Goal: Check status: Check status

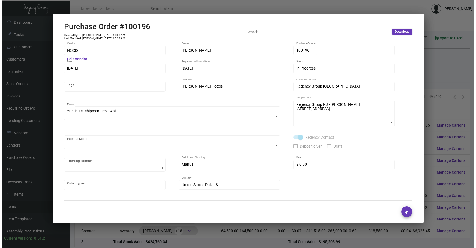
scroll to position [342, 0]
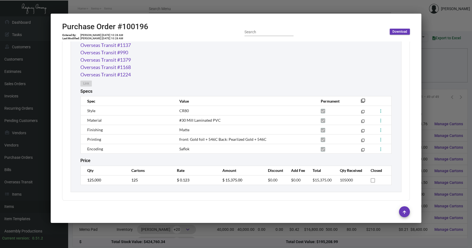
click at [450, 78] on div at bounding box center [236, 124] width 472 height 248
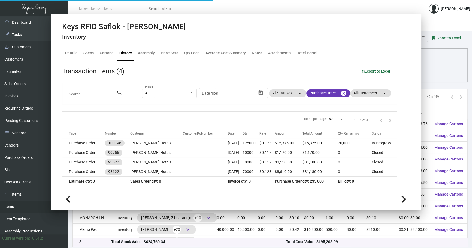
click at [450, 78] on div "Columns arrow_drop_down All Reps arrow_drop_down All Item Types arrow_drop_down…" at bounding box center [270, 72] width 384 height 16
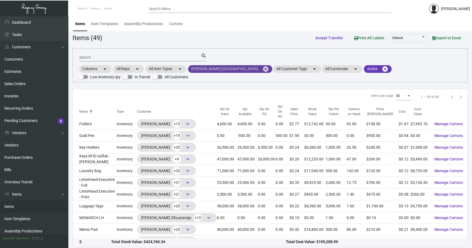
click at [263, 68] on mat-icon "cancel" at bounding box center [266, 69] width 7 height 7
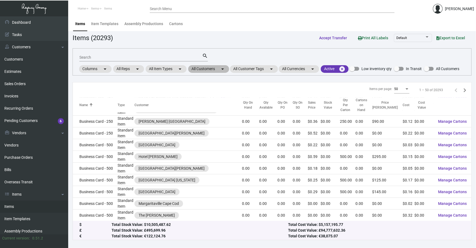
click at [213, 72] on mat-chip "All Customers arrow_drop_down" at bounding box center [208, 69] width 41 height 8
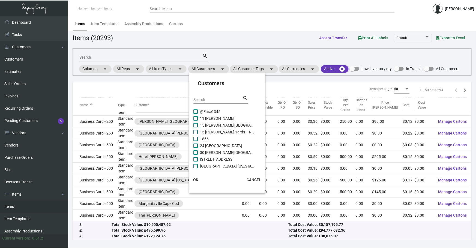
click at [203, 94] on mat-card-header "Customers Search search" at bounding box center [227, 93] width 68 height 29
click at [205, 98] on input "Search" at bounding box center [217, 100] width 49 height 4
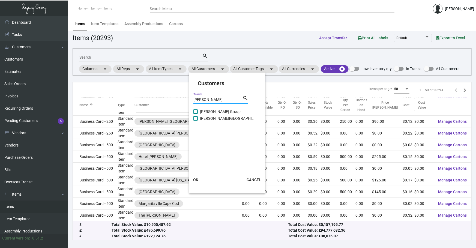
type input "[PERSON_NAME]"
click at [206, 116] on span "[PERSON_NAME][GEOGRAPHIC_DATA]" at bounding box center [227, 118] width 55 height 7
click at [196, 121] on input "[PERSON_NAME][GEOGRAPHIC_DATA]" at bounding box center [195, 121] width 0 height 0
checkbox input "true"
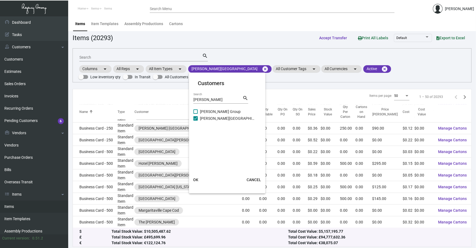
click at [192, 182] on button "OK" at bounding box center [195, 180] width 17 height 10
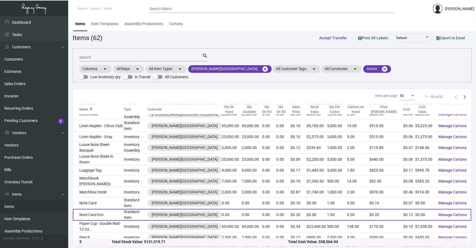
scroll to position [386, 0]
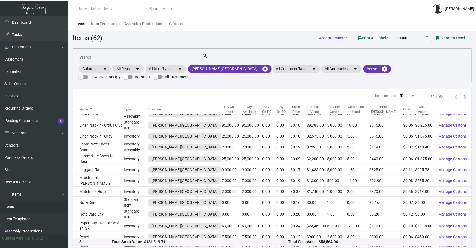
click at [106, 242] on td "Pens" at bounding box center [98, 247] width 51 height 10
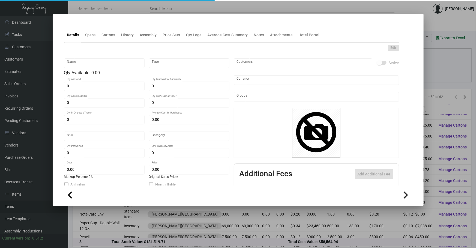
type input "Pens"
type input "Inventory"
type input "6,000"
type input "10,000"
type input "$ 0.59"
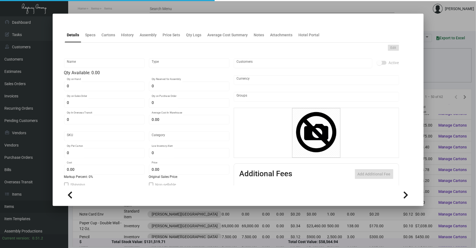
type input "1073"
type input "Standard"
type input "500"
type input "3,000"
type input "$ 0.59"
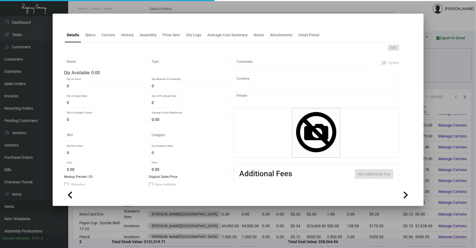
type input "$ 0.89"
type textarea "Pens: custom gray color painted aluminum barrels, shining chrome metal plated p…"
checkbox input "true"
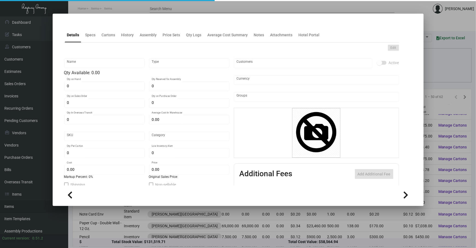
type input "United States Dollar $"
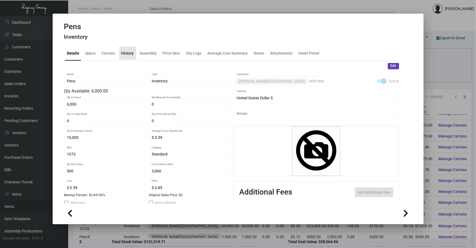
click at [124, 55] on div "History" at bounding box center [127, 53] width 13 height 6
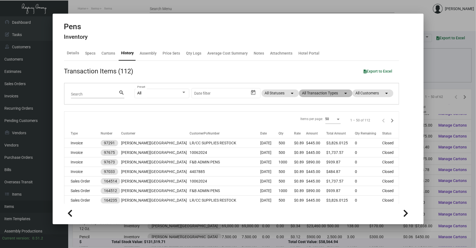
click at [331, 91] on mat-chip "All Transaction Types arrow_drop_down" at bounding box center [325, 93] width 53 height 8
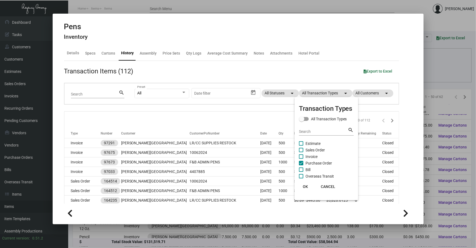
click at [314, 164] on span "Purchase Order" at bounding box center [318, 163] width 26 height 7
click at [301, 165] on input "Purchase Order" at bounding box center [301, 165] width 0 height 0
click at [314, 164] on span "Purchase Order" at bounding box center [318, 163] width 26 height 7
click at [301, 165] on input "Purchase Order" at bounding box center [301, 165] width 0 height 0
checkbox input "true"
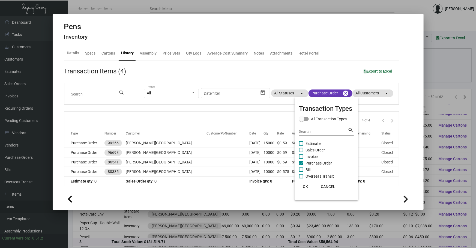
click at [202, 116] on div at bounding box center [238, 124] width 476 height 248
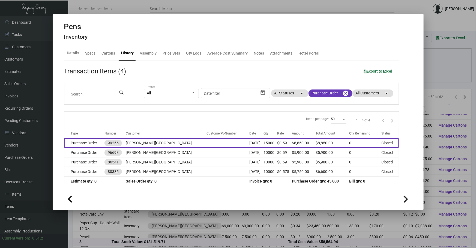
click at [206, 143] on td at bounding box center [227, 143] width 43 height 10
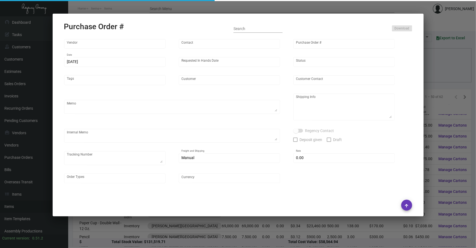
type input "Prostar - Pens"
type input "[PERSON_NAME]"
type input "99256"
type input "[DATE]"
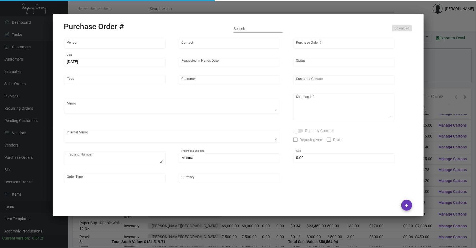
type input "[PERSON_NAME][GEOGRAPHIC_DATA]"
type textarea "Boat to [GEOGRAPHIC_DATA]"
type textarea "Regency Group NJ - [PERSON_NAME] [STREET_ADDRESS]"
checkbox input "true"
type input "$ 0.00"
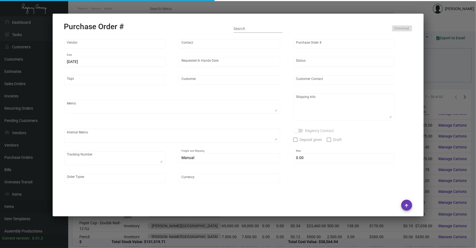
type input "United States Dollar $"
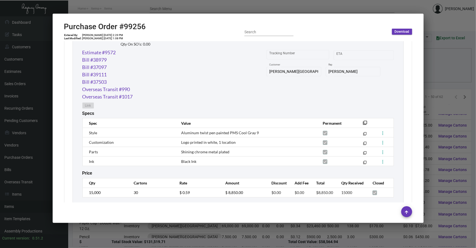
scroll to position [296, 0]
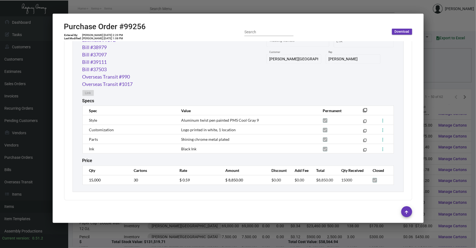
click at [104, 236] on div at bounding box center [238, 124] width 476 height 248
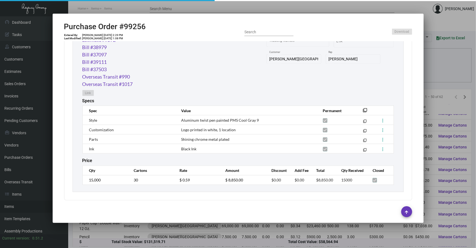
click at [104, 236] on div at bounding box center [238, 124] width 476 height 248
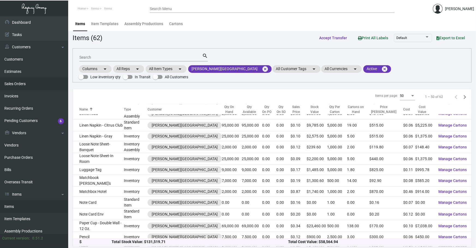
click at [27, 85] on link "Sales Orders" at bounding box center [34, 84] width 68 height 12
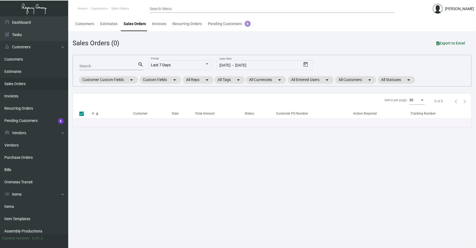
click at [88, 64] on input "Search" at bounding box center [108, 66] width 59 height 4
type input "163"
type input "16"
checkbox input "false"
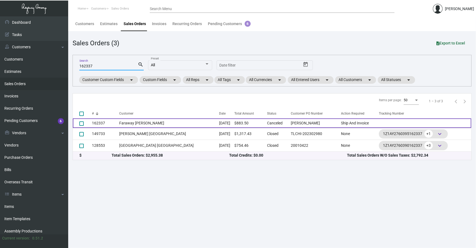
type input "162337"
click at [145, 123] on td "Faraway [PERSON_NAME]" at bounding box center [169, 123] width 100 height 10
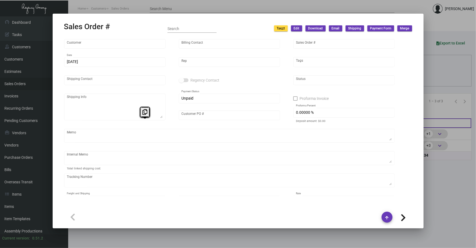
type input "Faraway [PERSON_NAME]"
type input "[PERSON_NAME]"
type input "162337"
type input "[DATE]"
type input "[PERSON_NAME]"
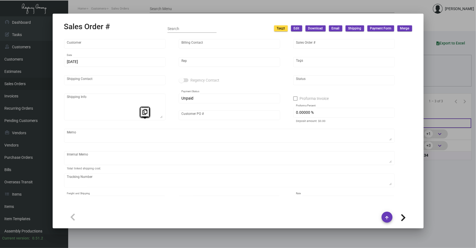
type input "[PERSON_NAME]"
type textarea "Faraway [PERSON_NAME] - [PERSON_NAME] [STREET_ADDRESS][PERSON_NAME]"
type input "[PERSON_NAME]"
checkbox input "true"
type input "100.00000 %"
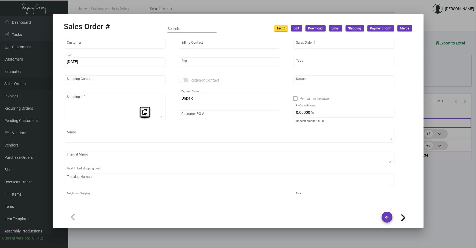
type textarea "The client only picked one color to process. This one marked as cancelled."
type input "United States Dollar $"
type input "$ 0.00"
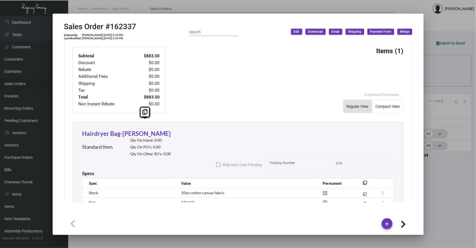
scroll to position [216, 0]
